Goal: Task Accomplishment & Management: Complete application form

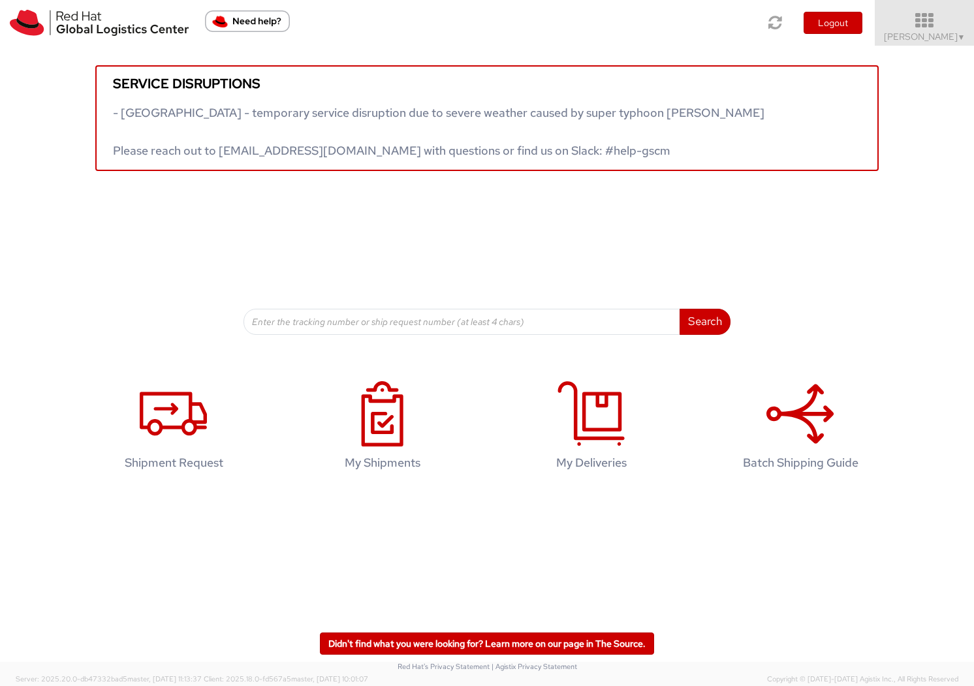
click at [889, 36] on span "[PERSON_NAME] ▼" at bounding box center [925, 37] width 82 height 12
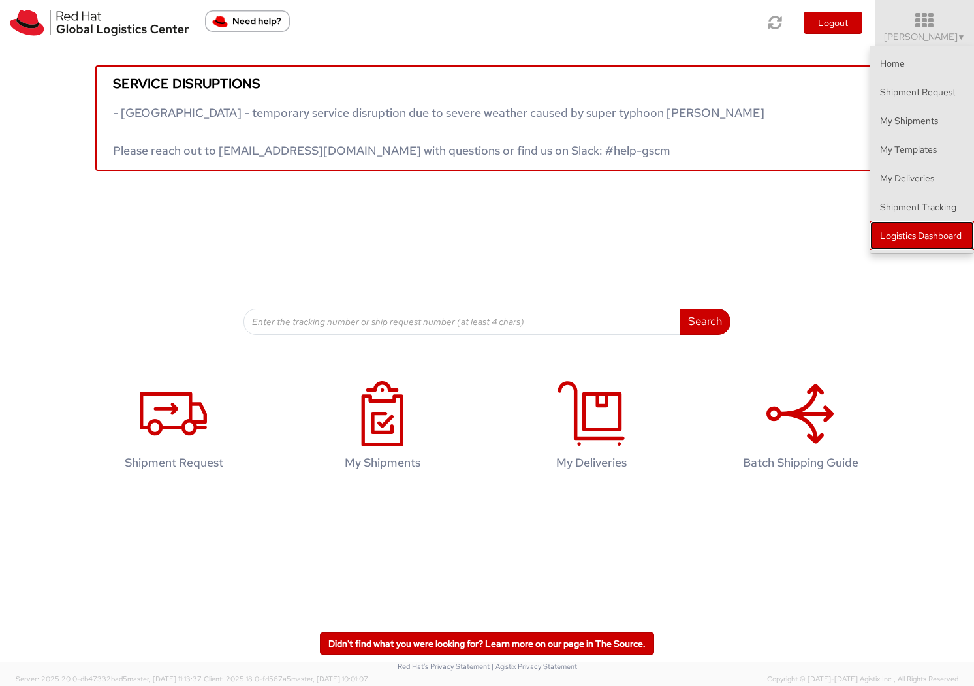
click at [900, 242] on link "Logistics Dashboard" at bounding box center [922, 235] width 104 height 29
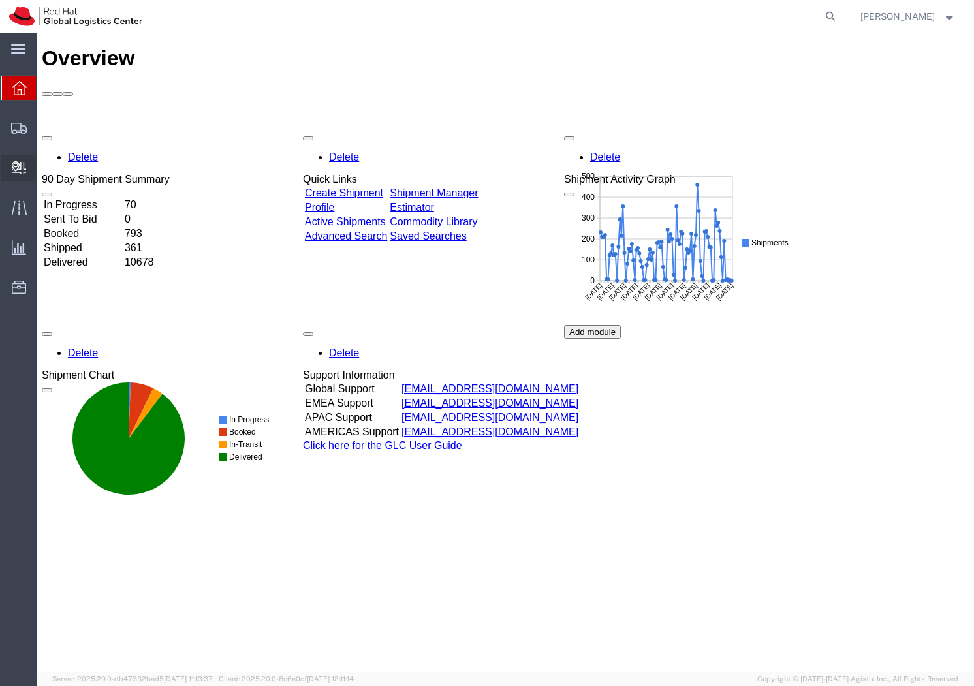
click at [0, 0] on span "Create Delivery" at bounding box center [0, 0] width 0 height 0
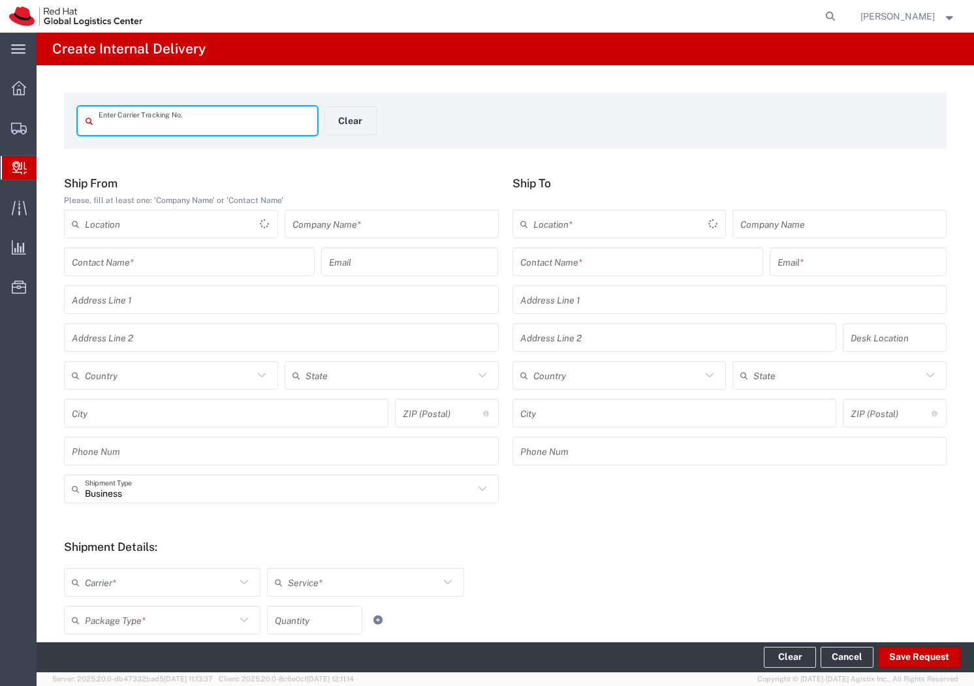
click at [150, 119] on input "text" at bounding box center [204, 121] width 211 height 23
type input "393881115268"
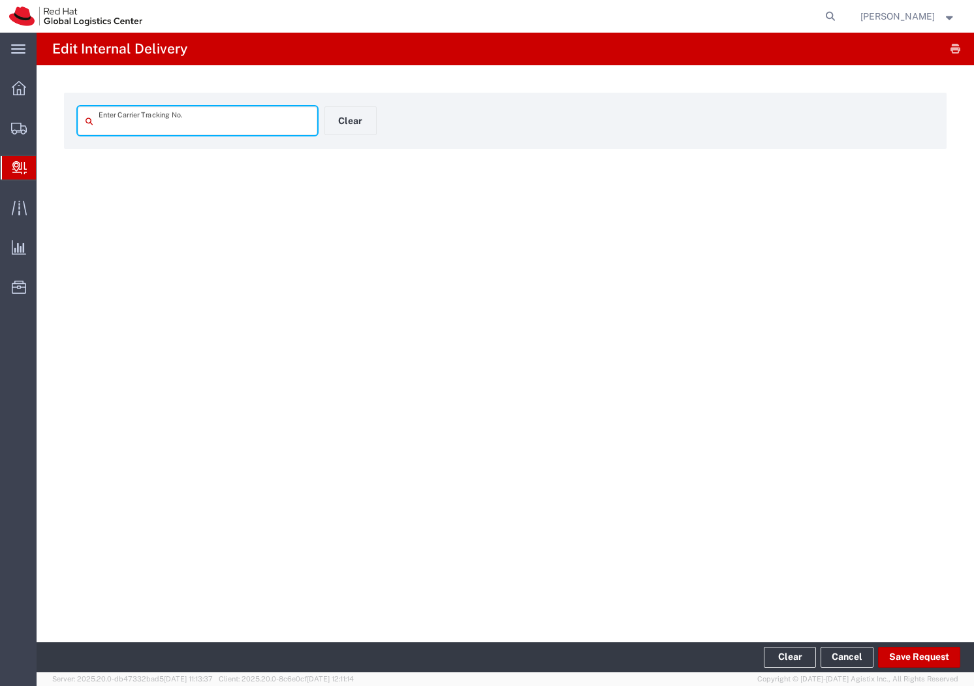
type input "393881115268"
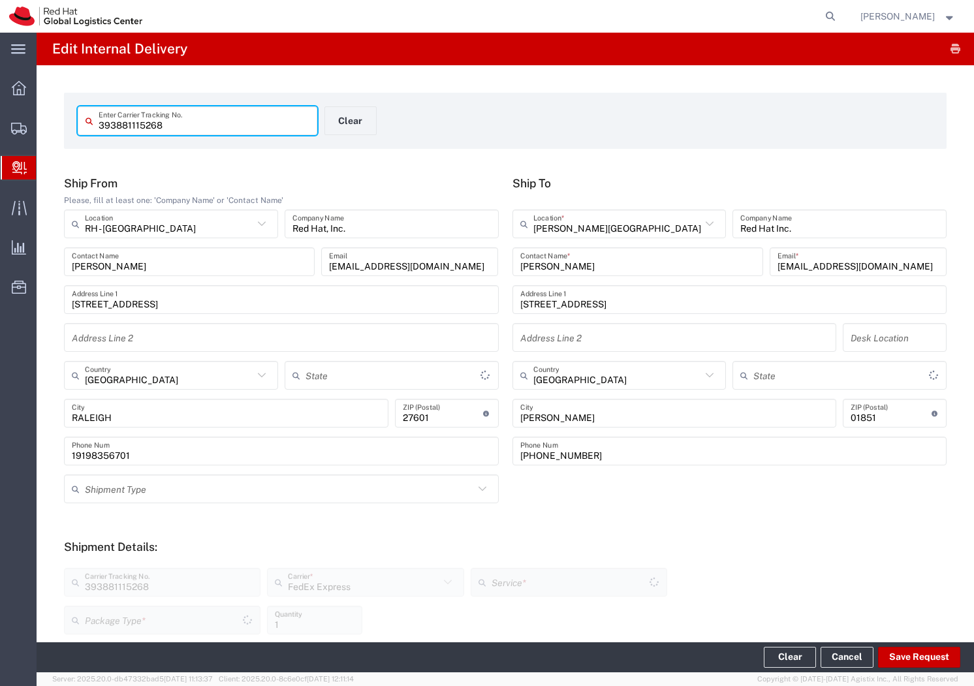
type input "Your Packaging"
type input "North Carolina"
type input "Ground"
type input "Massachusetts"
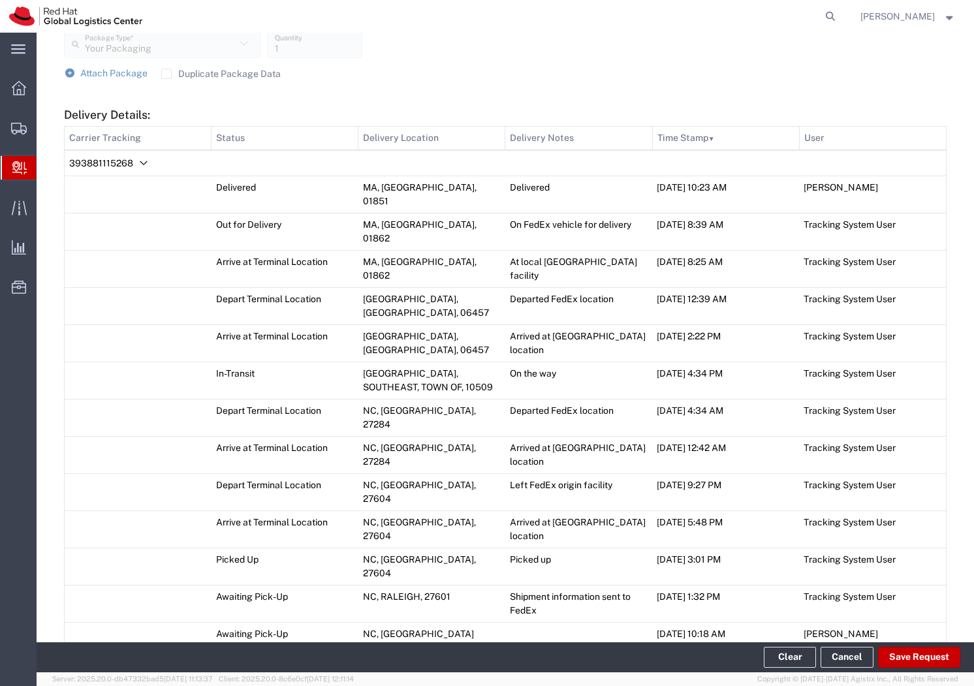
scroll to position [620, 0]
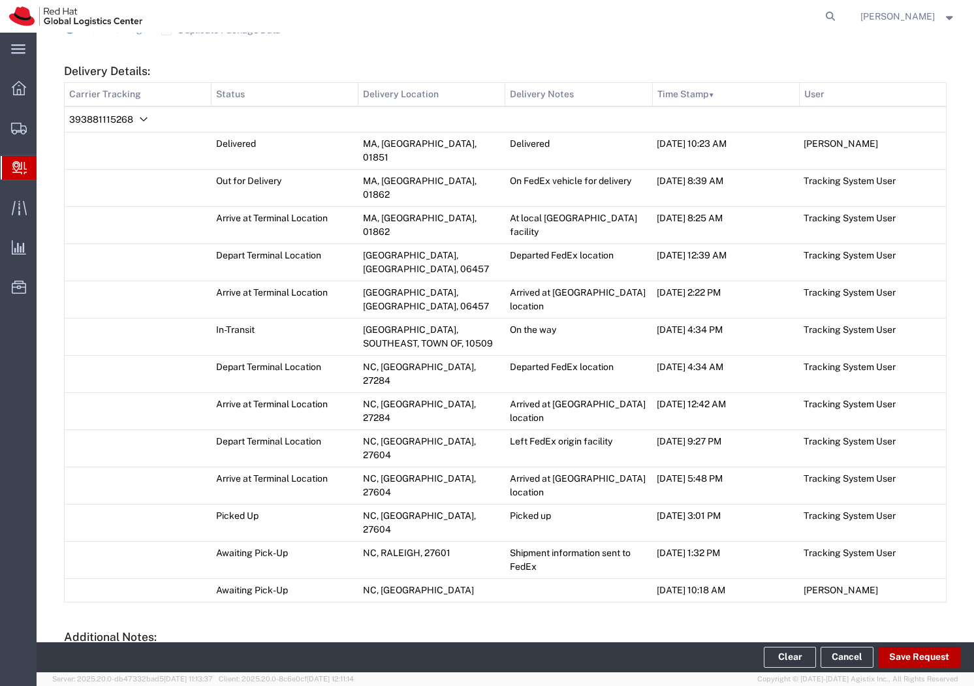
click at [906, 652] on button "Save Request" at bounding box center [919, 657] width 82 height 21
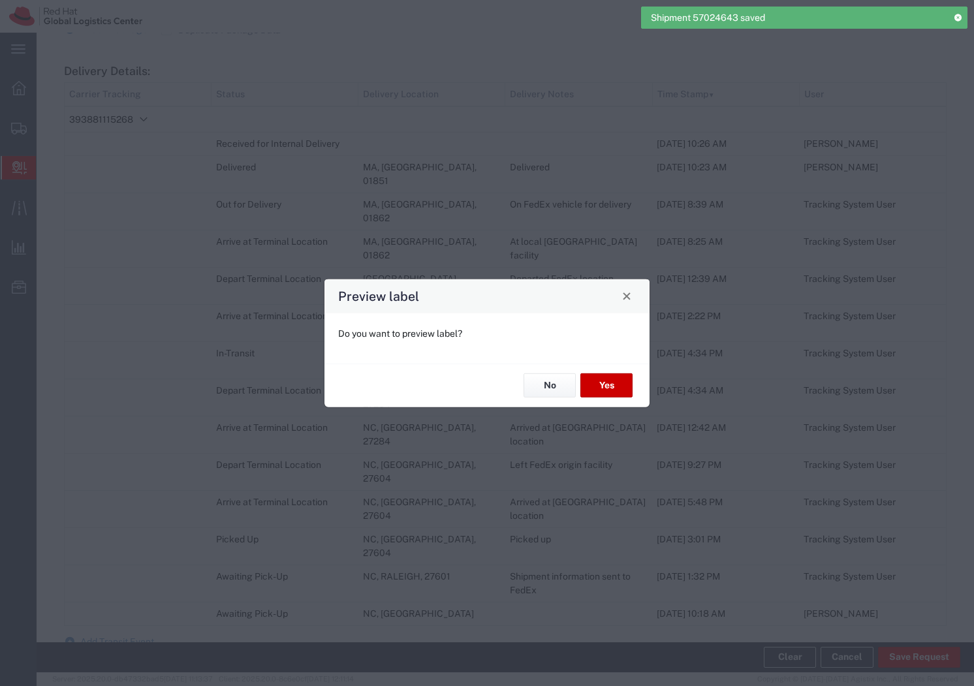
type input "Ground"
click at [545, 379] on button "No" at bounding box center [550, 386] width 52 height 24
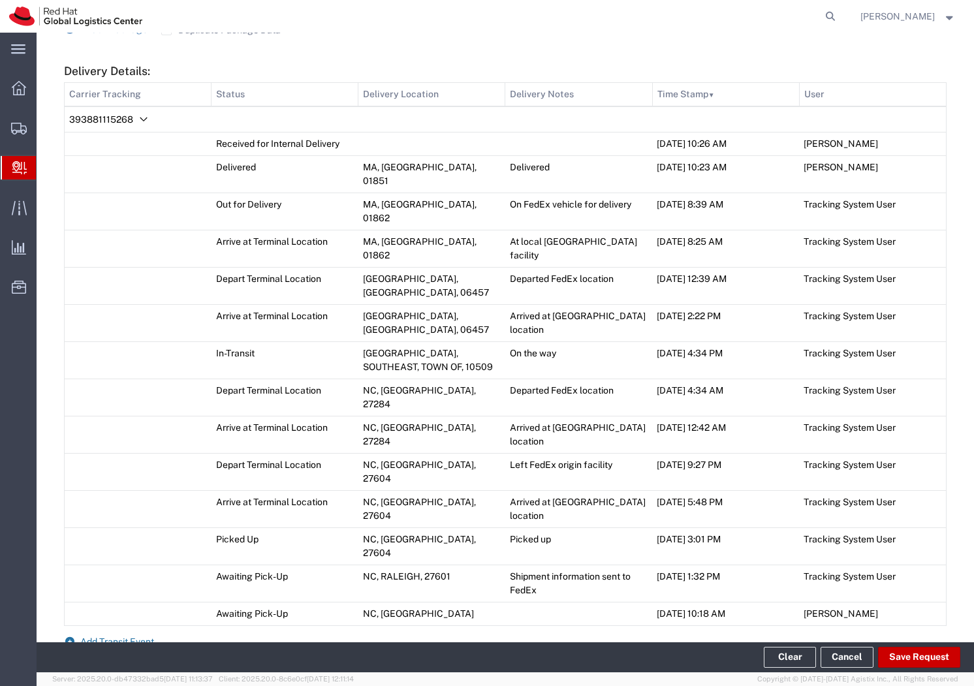
click at [131, 637] on span "Add Transit Event" at bounding box center [117, 642] width 74 height 10
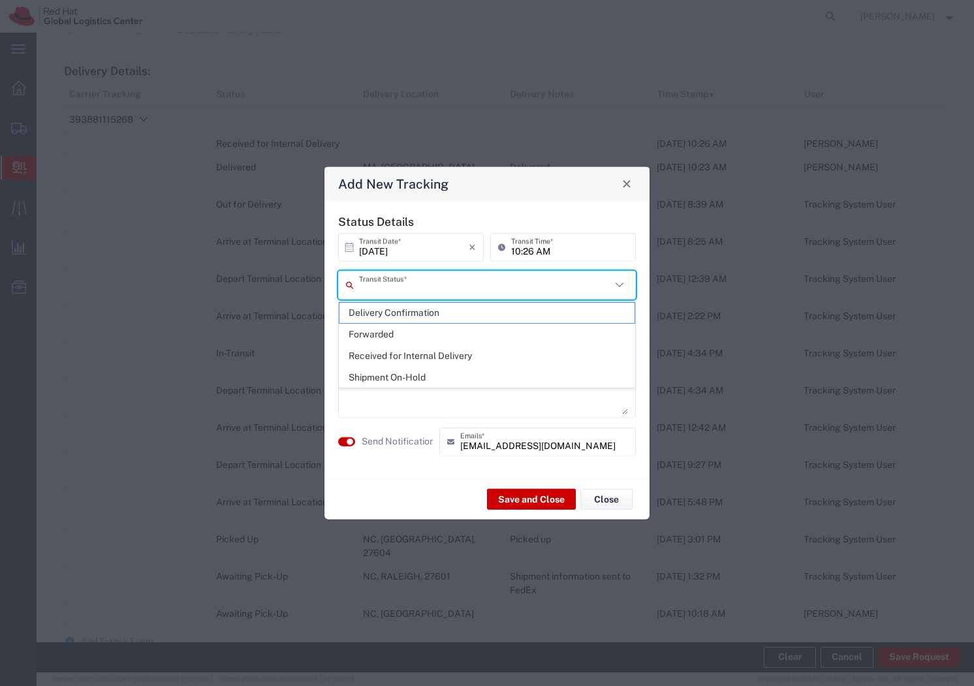
click at [414, 283] on input "text" at bounding box center [485, 285] width 252 height 23
click at [424, 311] on span "Delivery Confirmation" at bounding box center [487, 313] width 295 height 20
type input "Delivery Confirmation"
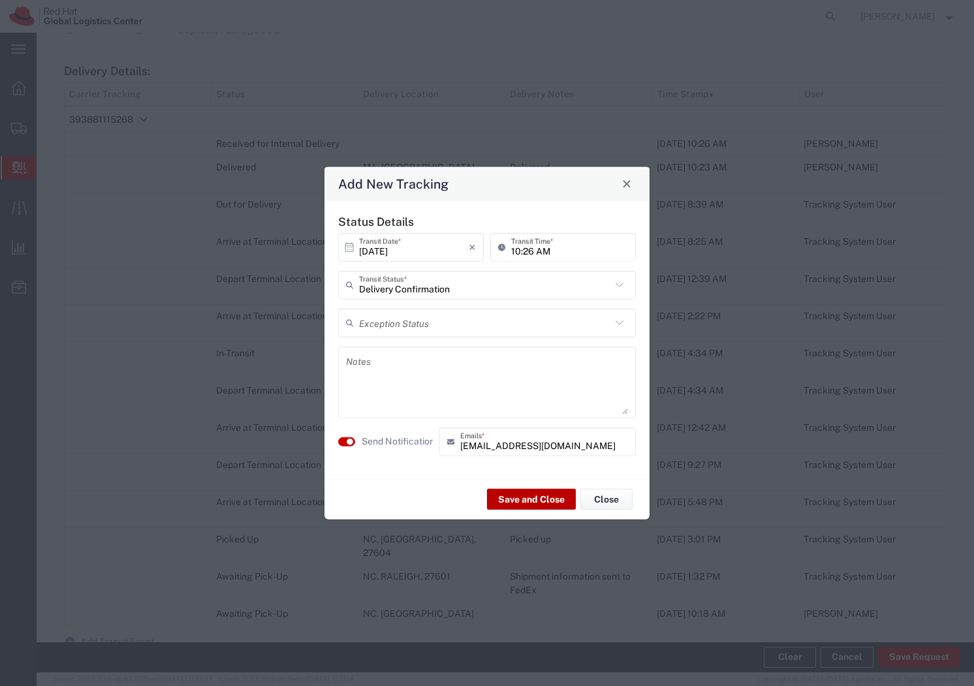
click at [537, 499] on button "Save and Close" at bounding box center [531, 499] width 89 height 21
